Goal: Task Accomplishment & Management: Complete application form

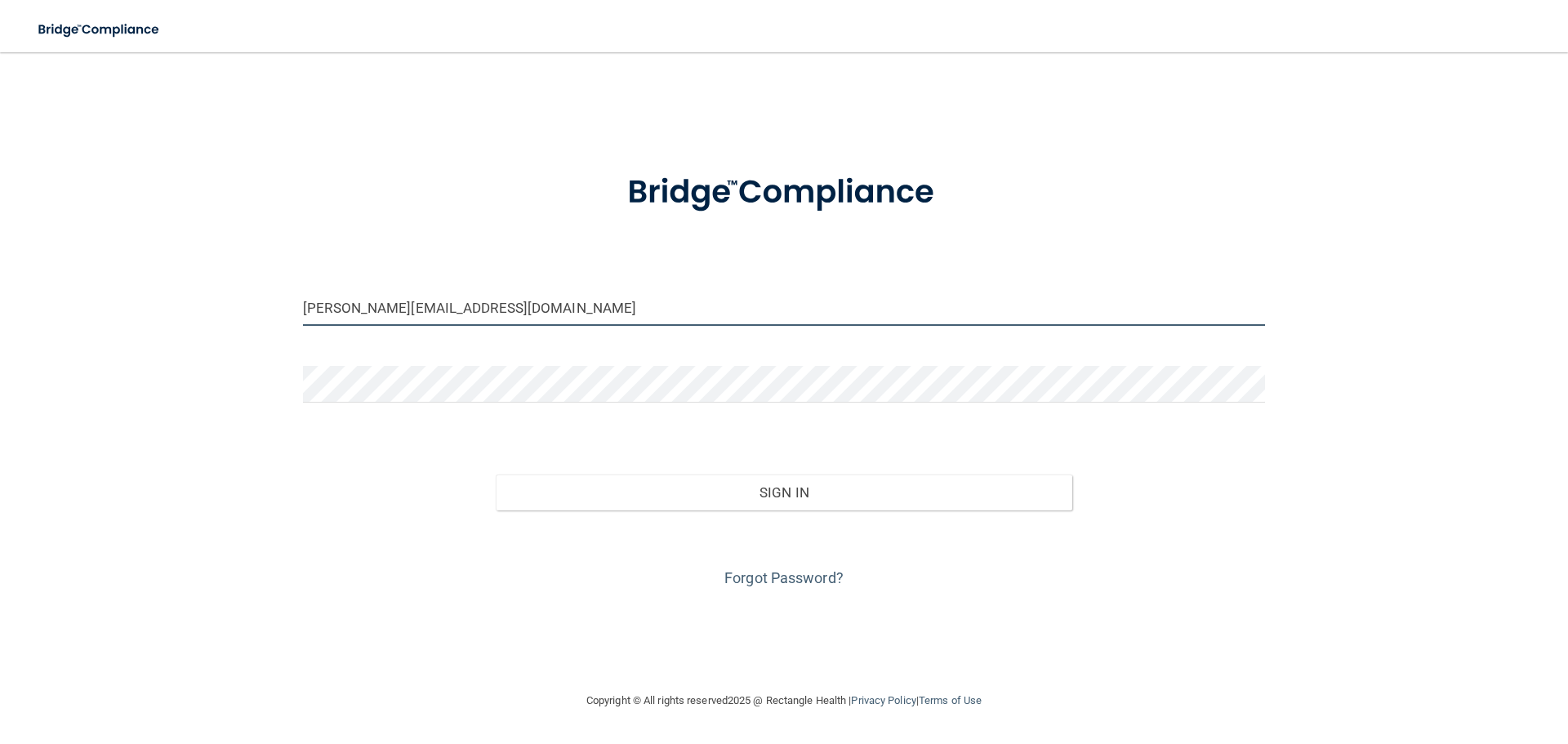
drag, startPoint x: 475, startPoint y: 315, endPoint x: 257, endPoint y: 313, distance: 218.0
click at [257, 313] on div "[PERSON_NAME][EMAIL_ADDRESS][DOMAIN_NAME] Invalid email/password. You don't hav…" at bounding box center [784, 372] width 1503 height 606
type input "[PERSON_NAME][EMAIL_ADDRESS][PERSON_NAME][DOMAIN_NAME]"
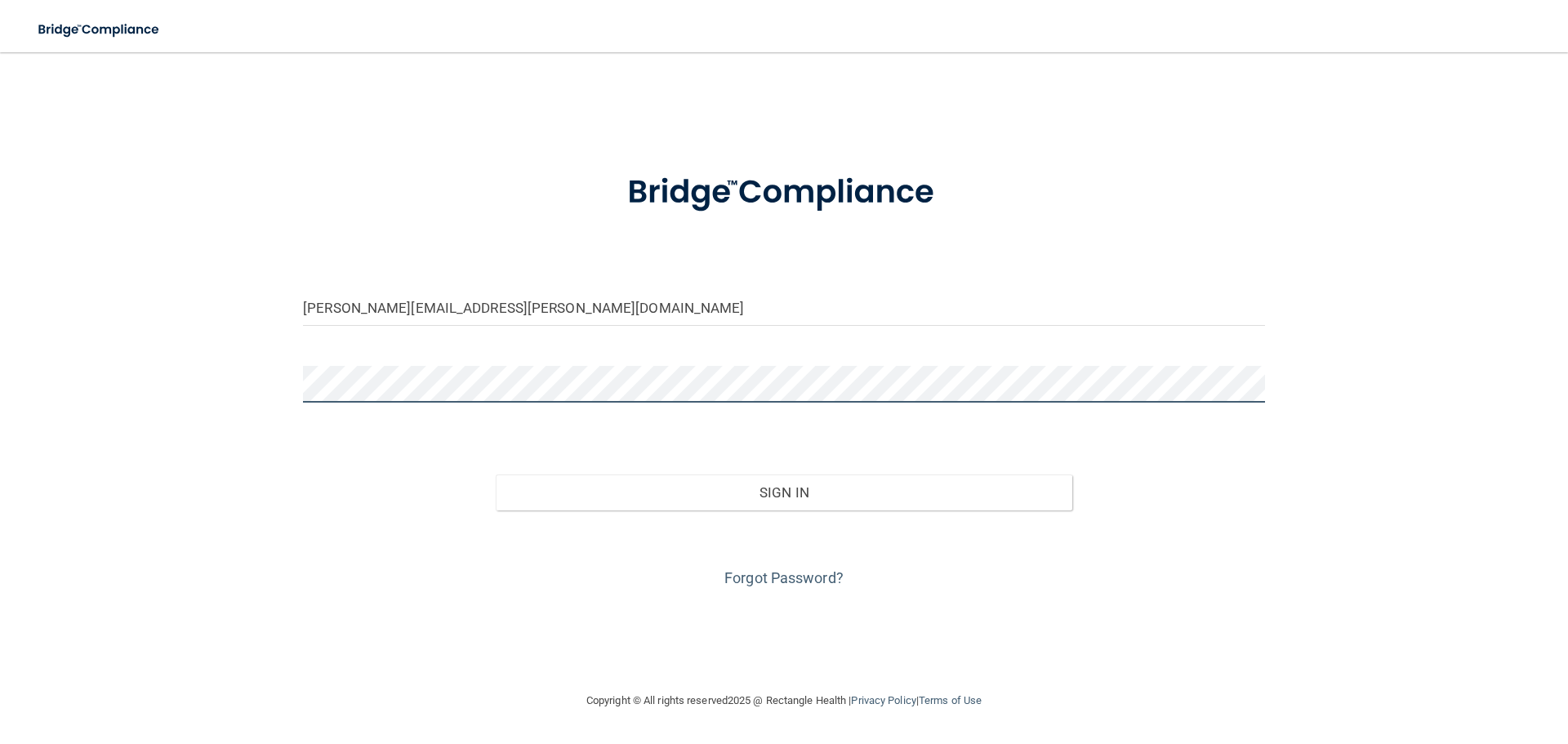
click at [496, 474] on button "Sign In" at bounding box center [785, 492] width 578 height 36
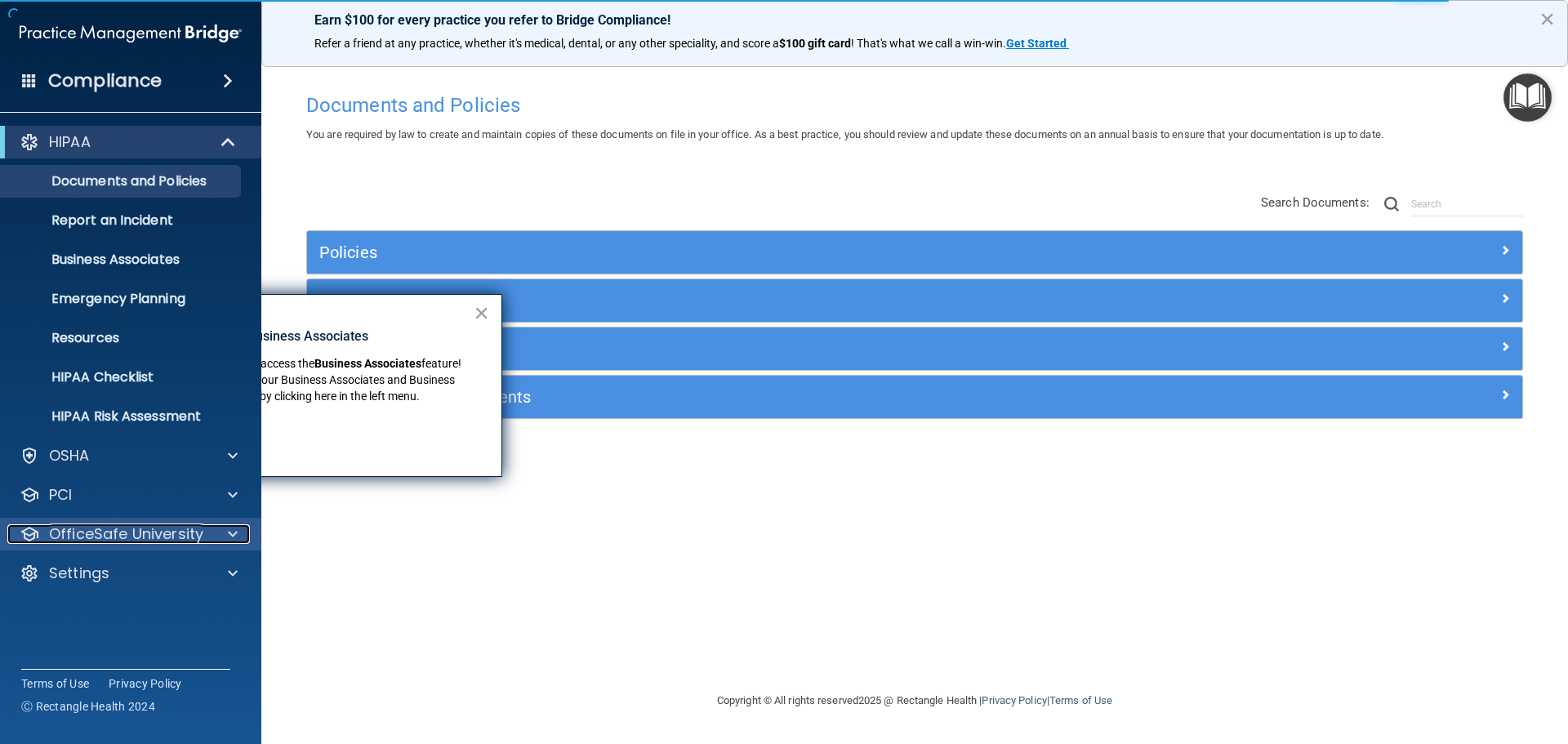
click at [144, 526] on p "OfficeSafe University" at bounding box center [126, 534] width 154 height 20
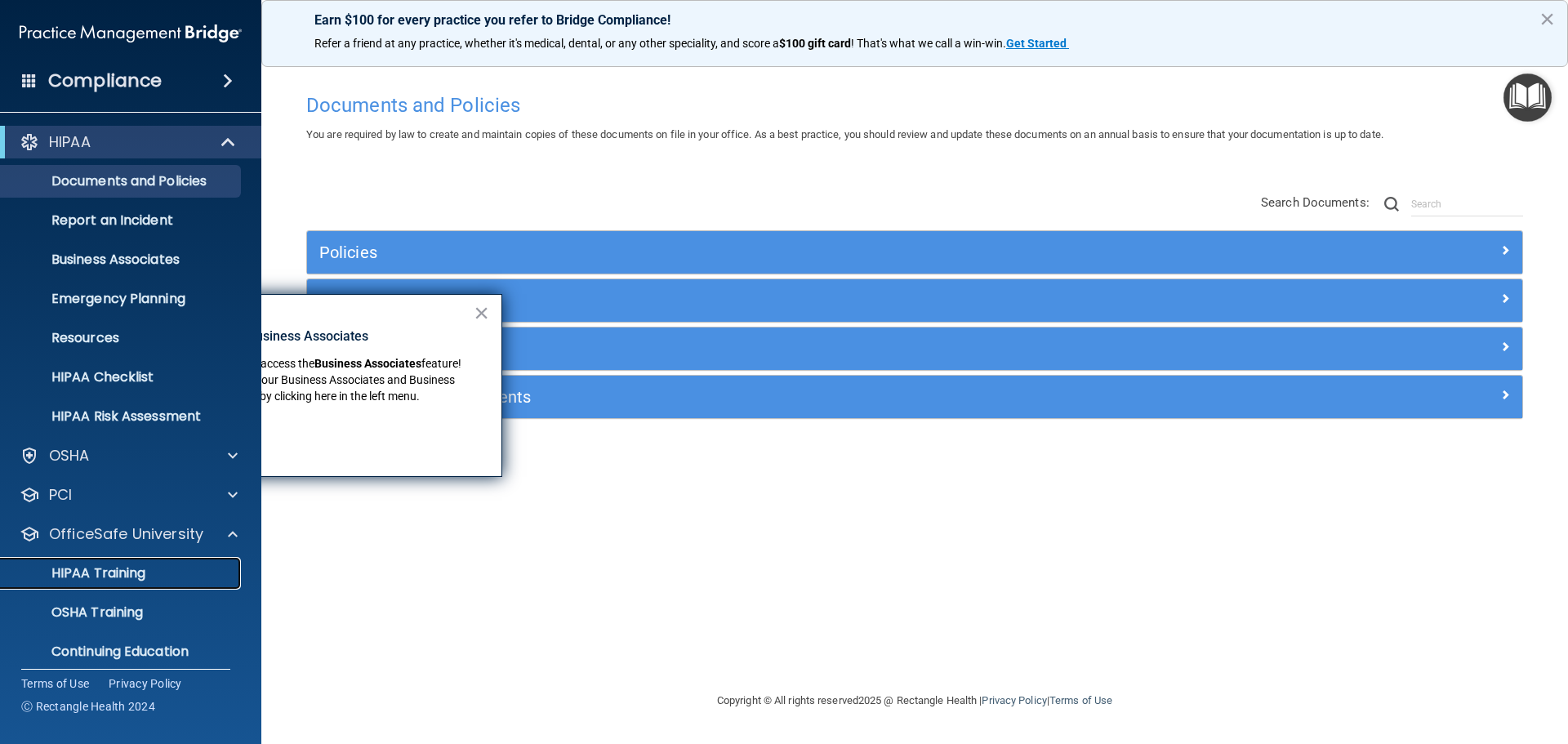
click at [132, 568] on p "HIPAA Training" at bounding box center [78, 573] width 134 height 16
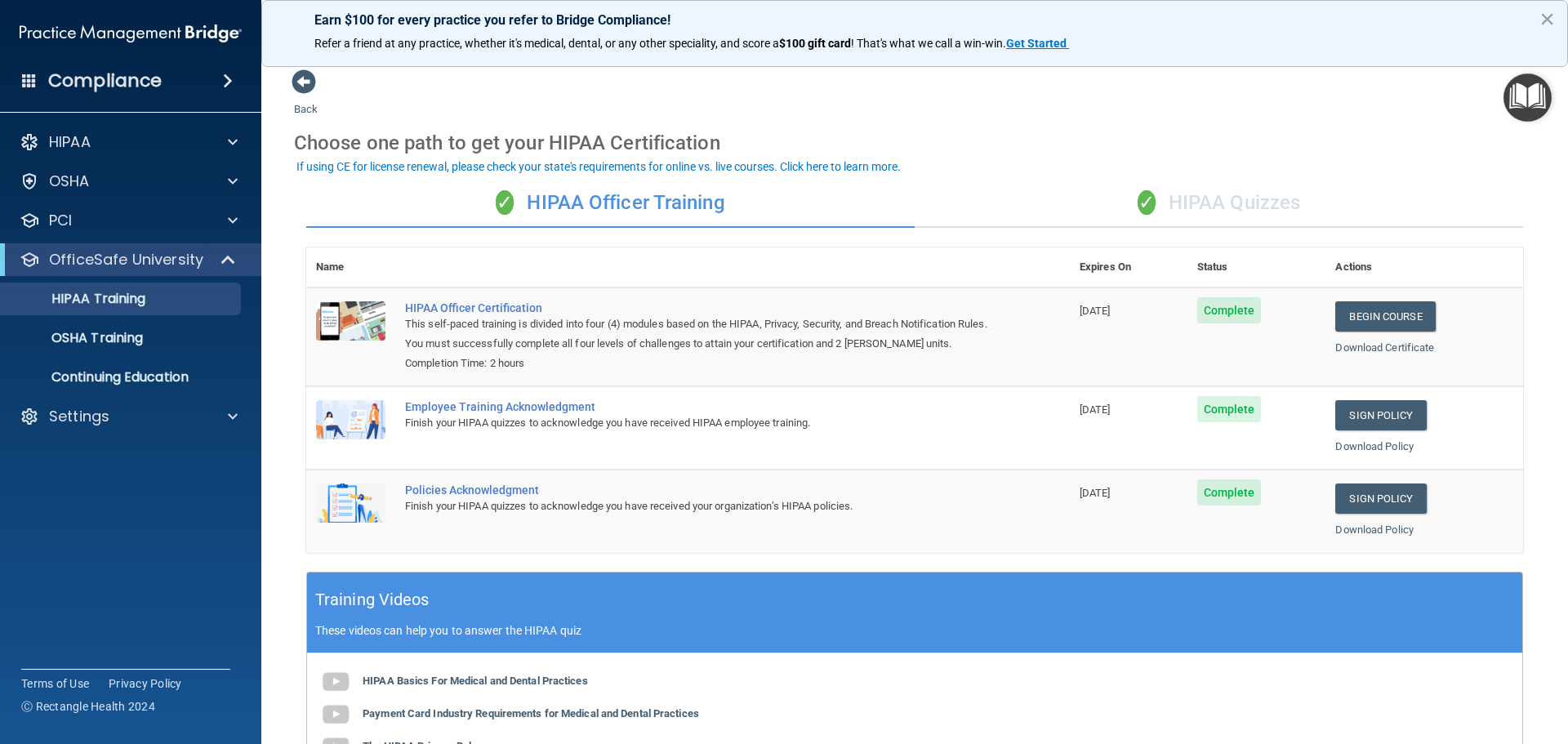
click at [1238, 204] on div "✓ HIPAA Quizzes" at bounding box center [1218, 203] width 609 height 49
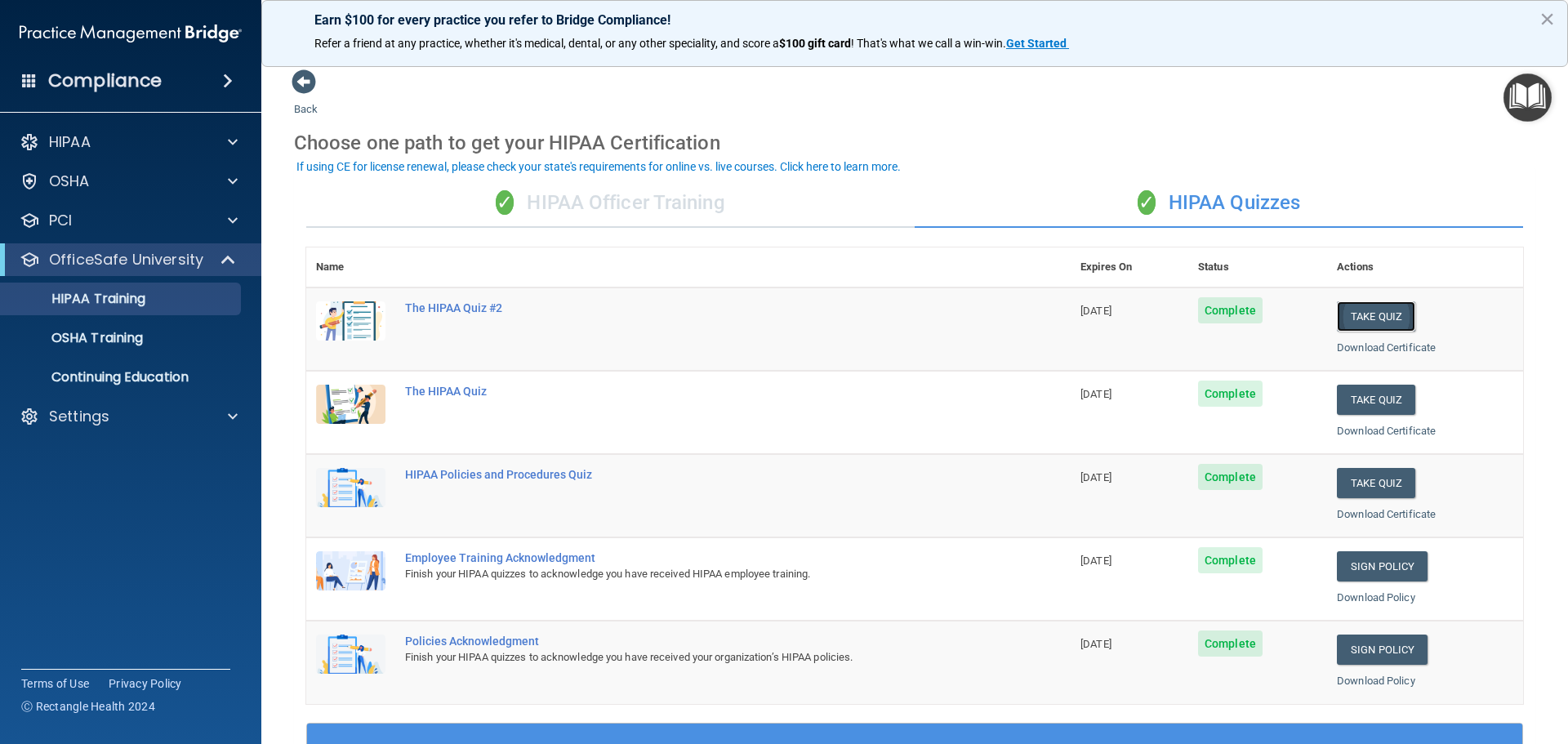
click at [1378, 310] on button "Take Quiz" at bounding box center [1376, 317] width 79 height 30
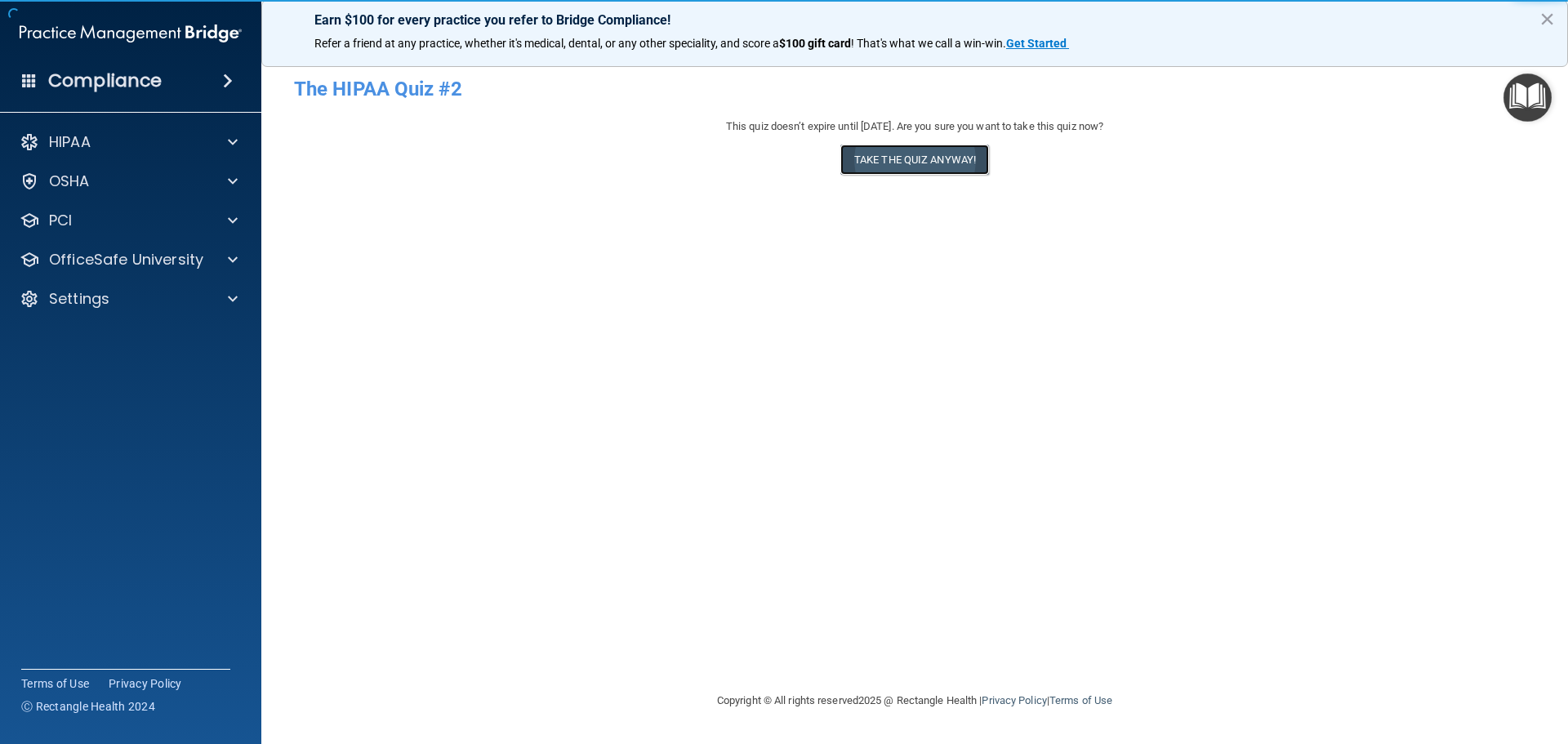
click at [960, 165] on button "Take the quiz anyway!" at bounding box center [915, 159] width 148 height 30
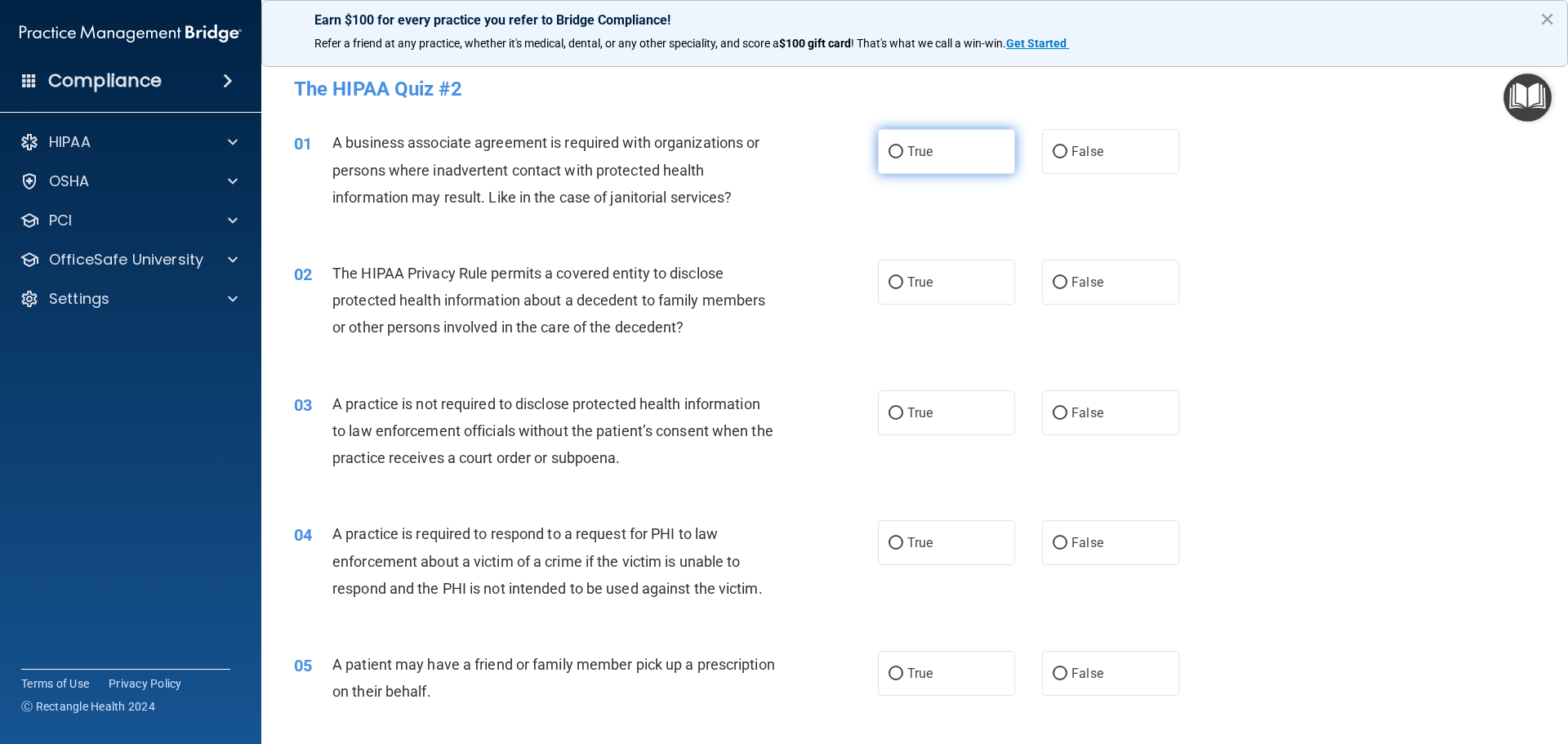
click at [923, 145] on span "True" at bounding box center [919, 151] width 25 height 16
click at [904, 146] on input "True" at bounding box center [896, 152] width 15 height 12
radio input "true"
click at [932, 275] on label "True" at bounding box center [947, 282] width 137 height 45
click at [904, 277] on input "True" at bounding box center [896, 283] width 15 height 12
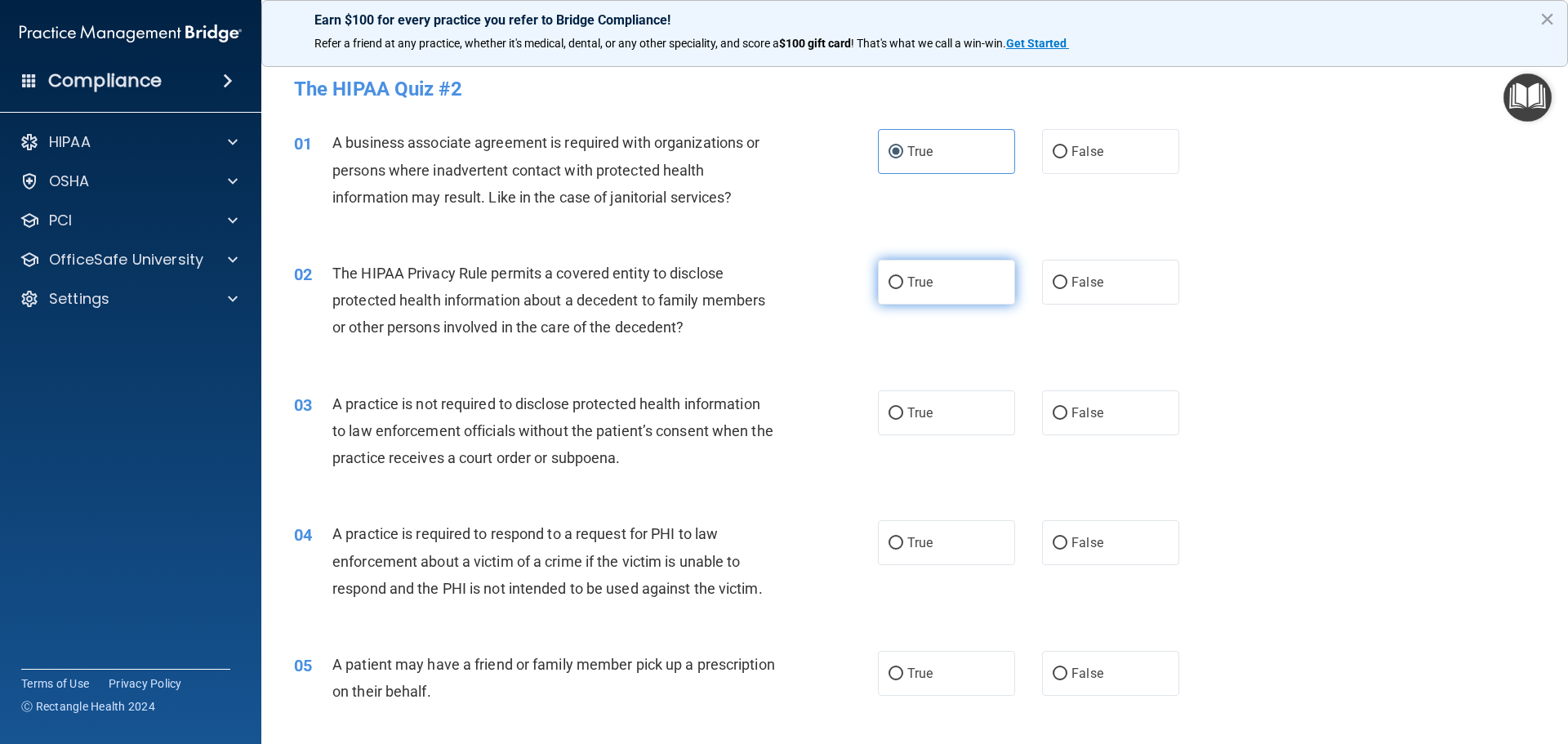
radio input "true"
click at [1081, 405] on span "False" at bounding box center [1088, 413] width 32 height 16
click at [1068, 407] on input "False" at bounding box center [1060, 413] width 15 height 12
radio input "true"
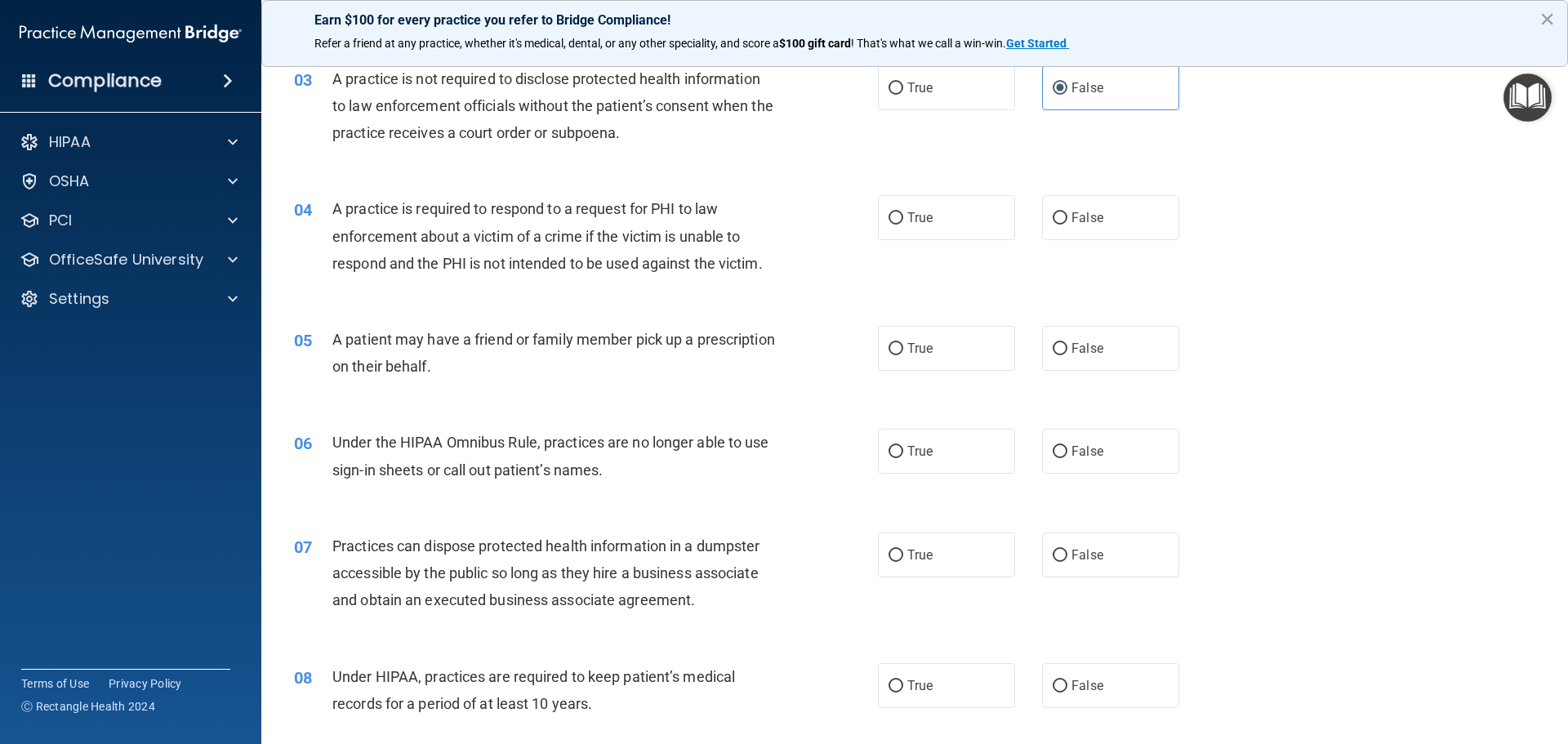
scroll to position [327, 0]
click at [918, 215] on span "True" at bounding box center [919, 216] width 25 height 16
click at [904, 215] on input "True" at bounding box center [896, 217] width 15 height 12
radio input "true"
click at [931, 352] on label "True" at bounding box center [947, 347] width 137 height 45
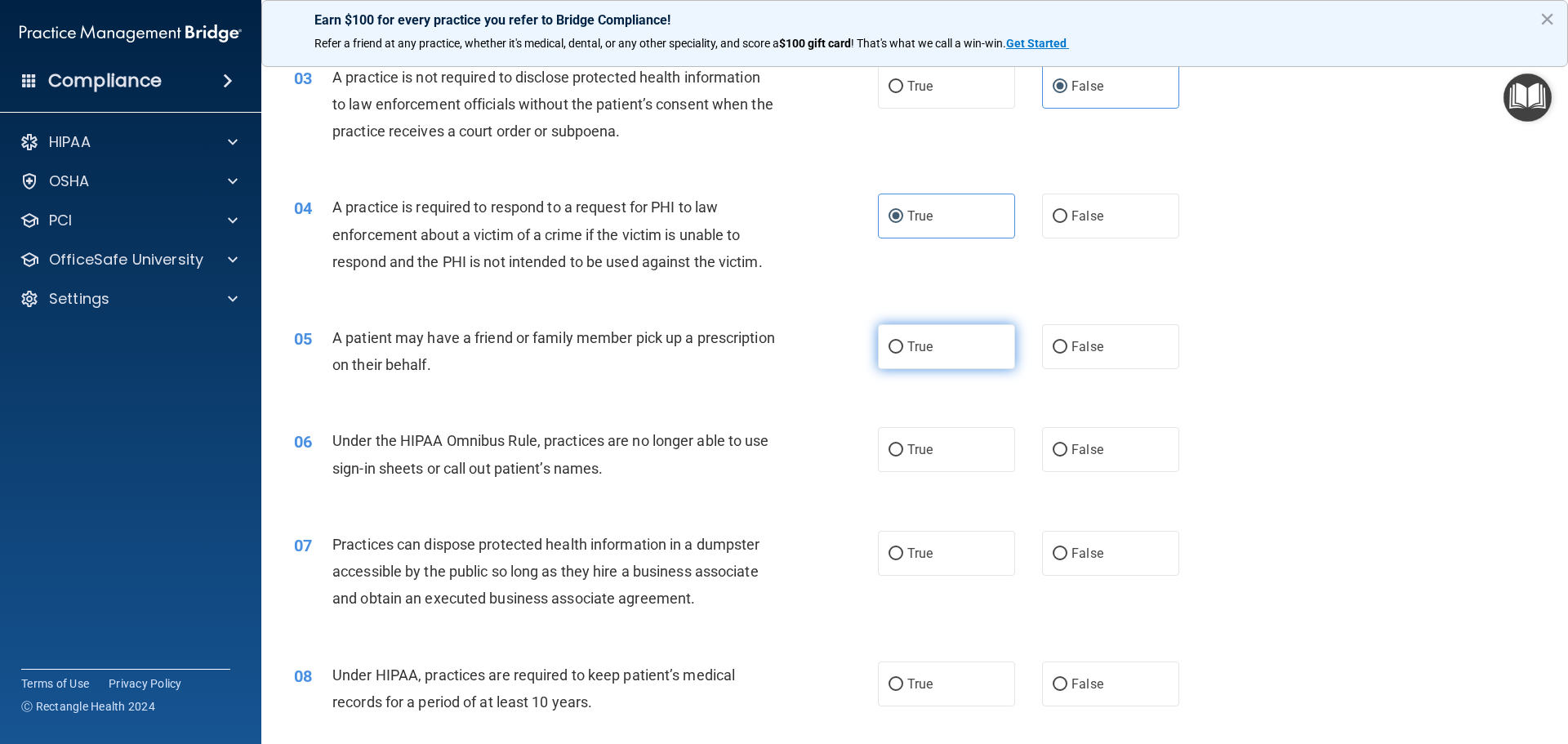
click at [904, 352] on input "True" at bounding box center [896, 348] width 15 height 12
radio input "true"
click at [1048, 357] on label "False" at bounding box center [1111, 347] width 137 height 45
click at [1053, 354] on input "False" at bounding box center [1060, 348] width 15 height 12
radio input "true"
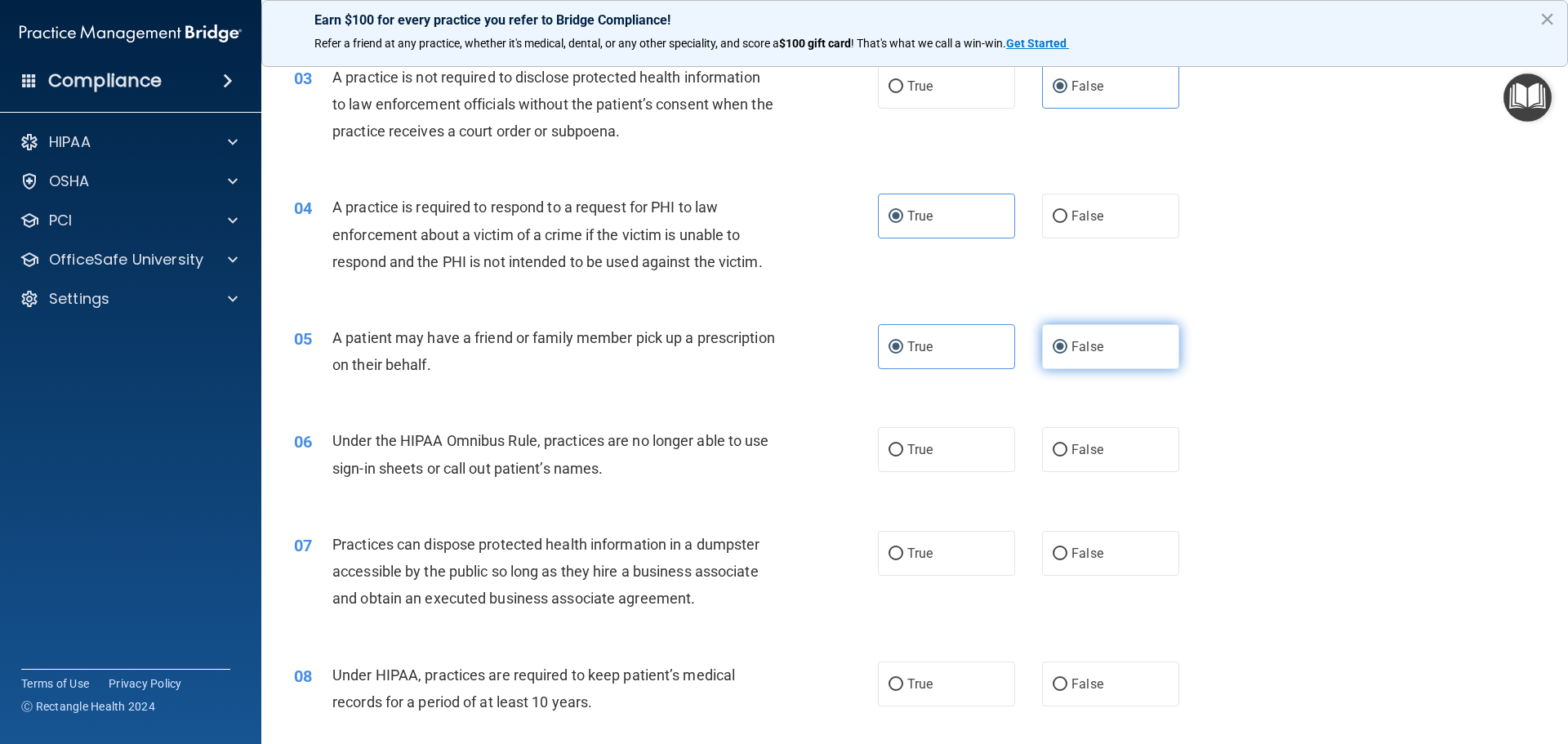
radio input "false"
click at [946, 448] on label "True" at bounding box center [947, 449] width 137 height 45
click at [904, 448] on input "True" at bounding box center [896, 450] width 15 height 12
radio input "true"
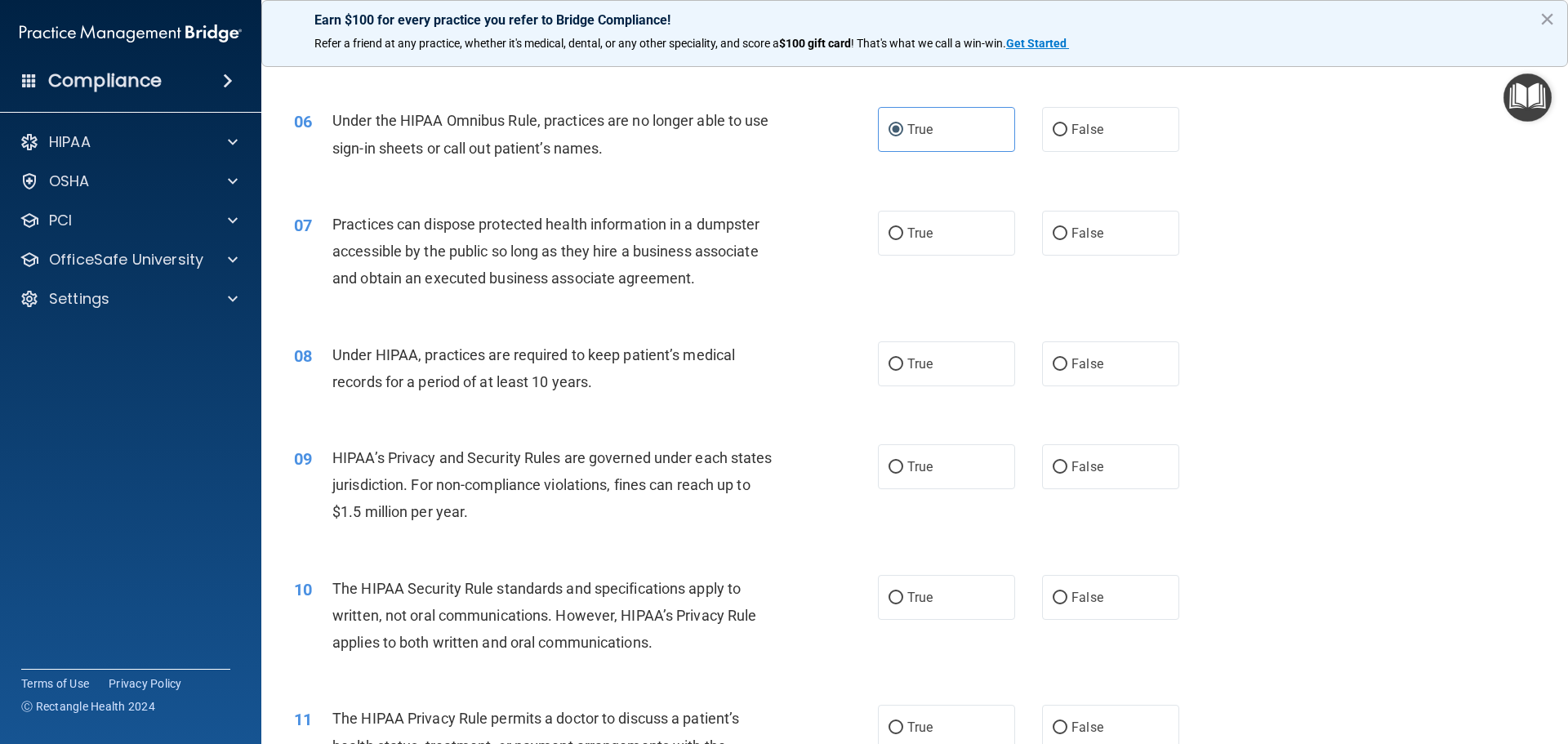
scroll to position [653, 0]
